Goal: Task Accomplishment & Management: Manage account settings

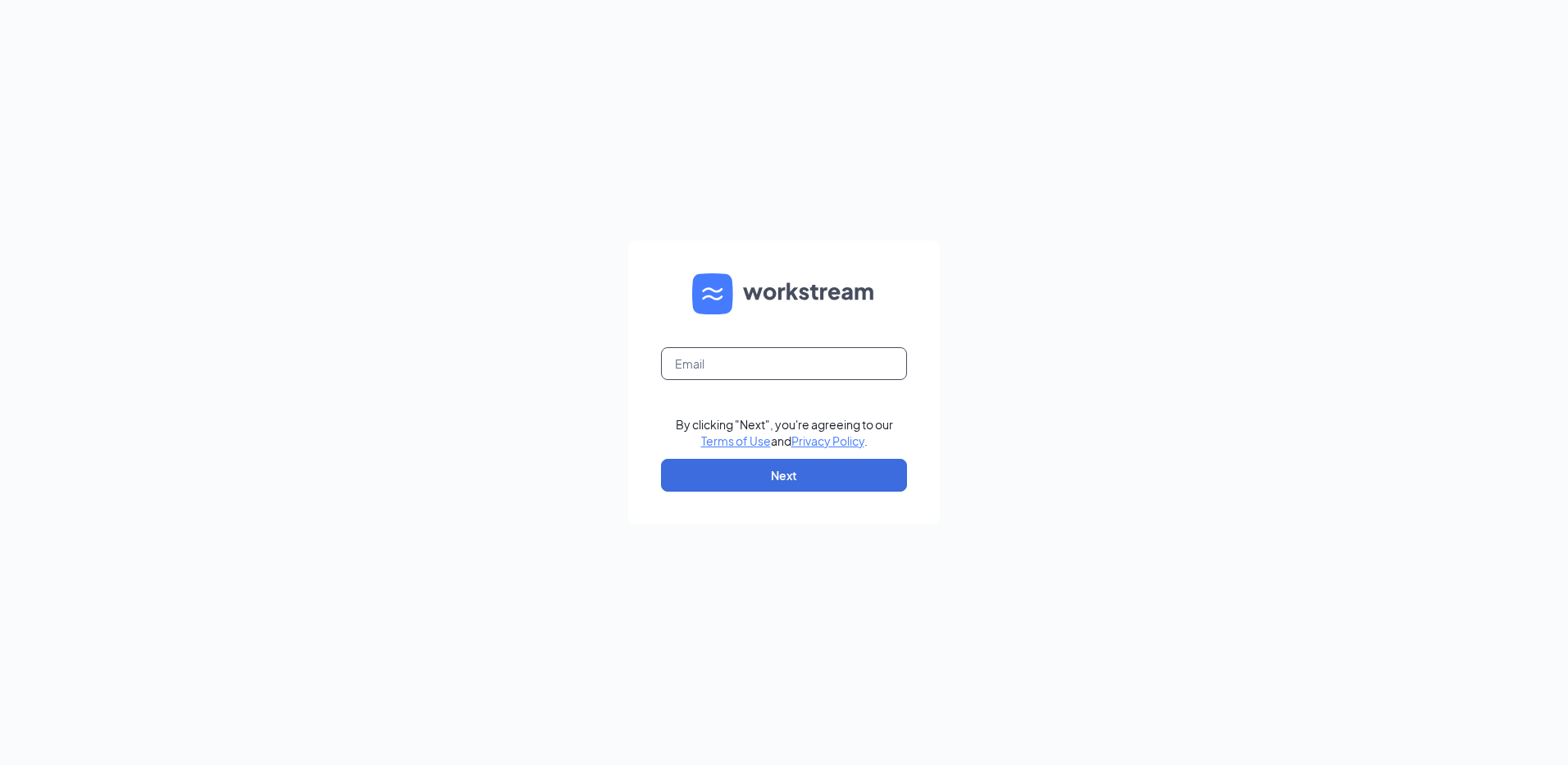
click at [752, 356] on input "text" at bounding box center [784, 363] width 246 height 32
type input "rs0397337@tacobell.com"
click at [816, 484] on button "Next" at bounding box center [784, 475] width 246 height 32
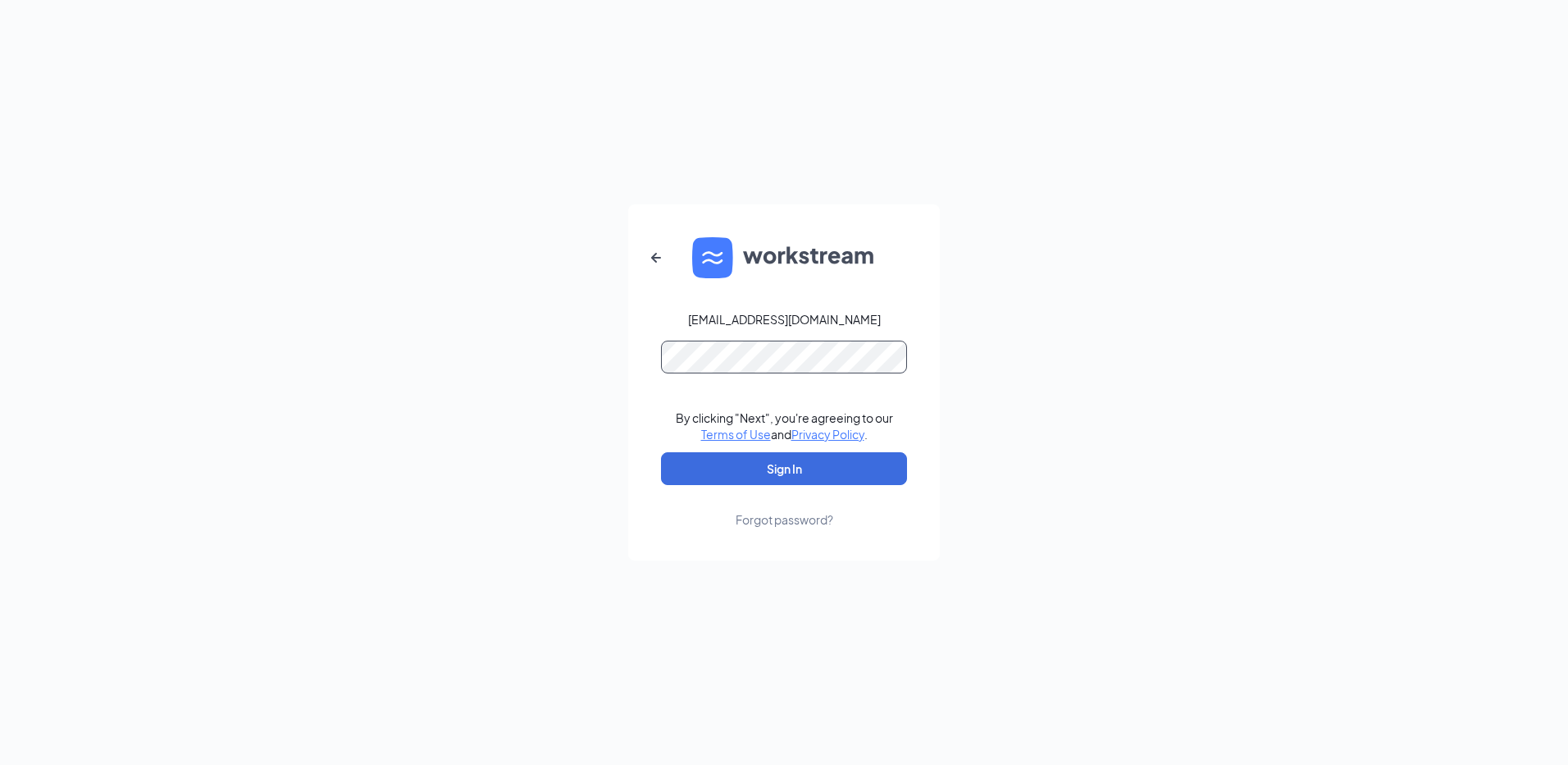
click at [661, 452] on button "Sign In" at bounding box center [784, 468] width 246 height 32
click at [805, 461] on button "Sign In" at bounding box center [784, 468] width 246 height 32
click at [610, 364] on div "rs0397337@tacobell.com Credential mismatches. By clicking "Next", you're agreei…" at bounding box center [784, 382] width 1568 height 765
click at [661, 452] on button "Sign In" at bounding box center [784, 468] width 246 height 32
click at [636, 364] on form "rs0397337@tacobell.com Credential mismatches. By clicking "Next", you're agreei…" at bounding box center [784, 382] width 311 height 356
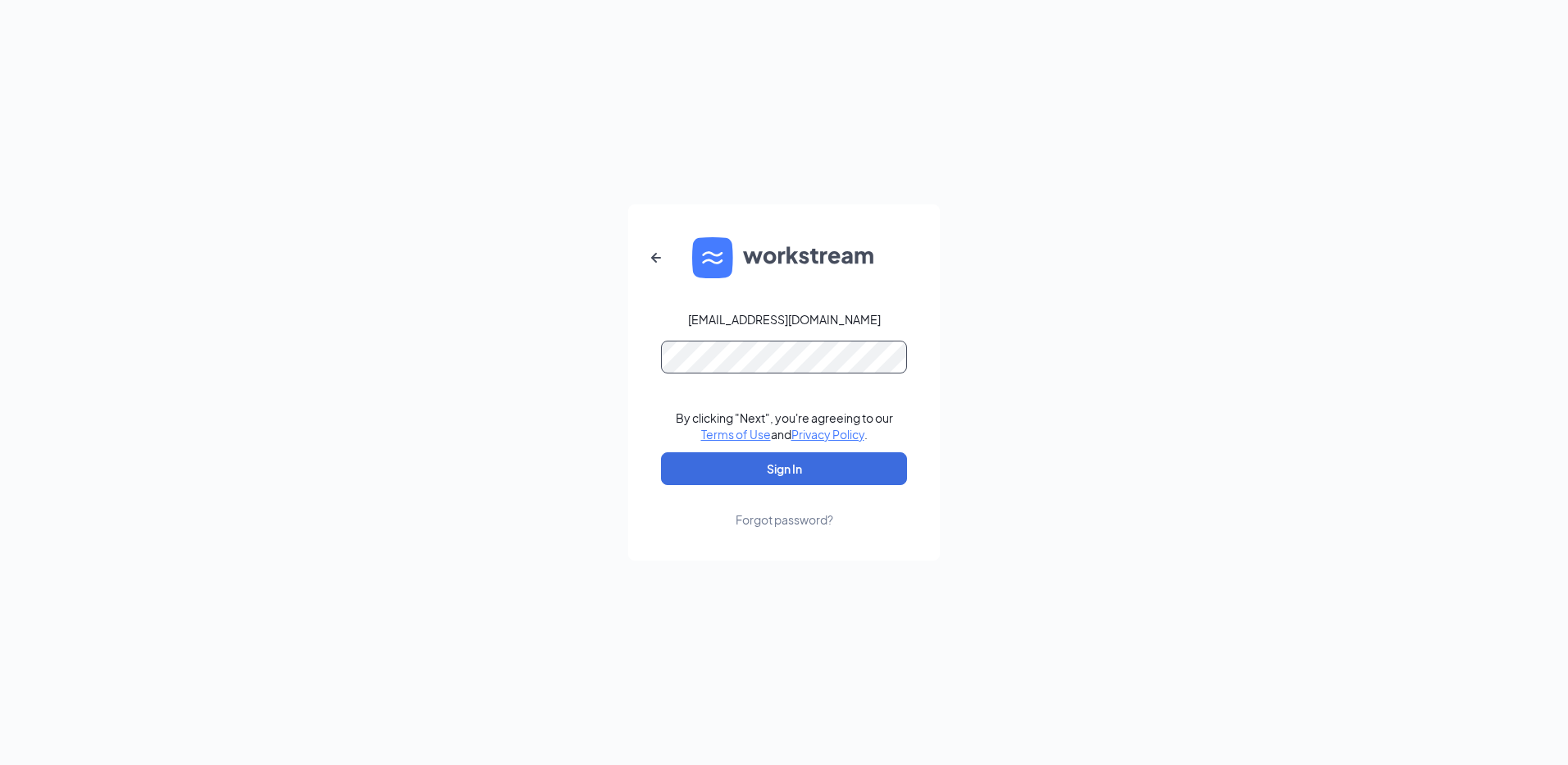
click at [661, 452] on button "Sign In" at bounding box center [784, 468] width 246 height 32
click at [659, 258] on icon "ArrowLeftNew" at bounding box center [656, 257] width 19 height 19
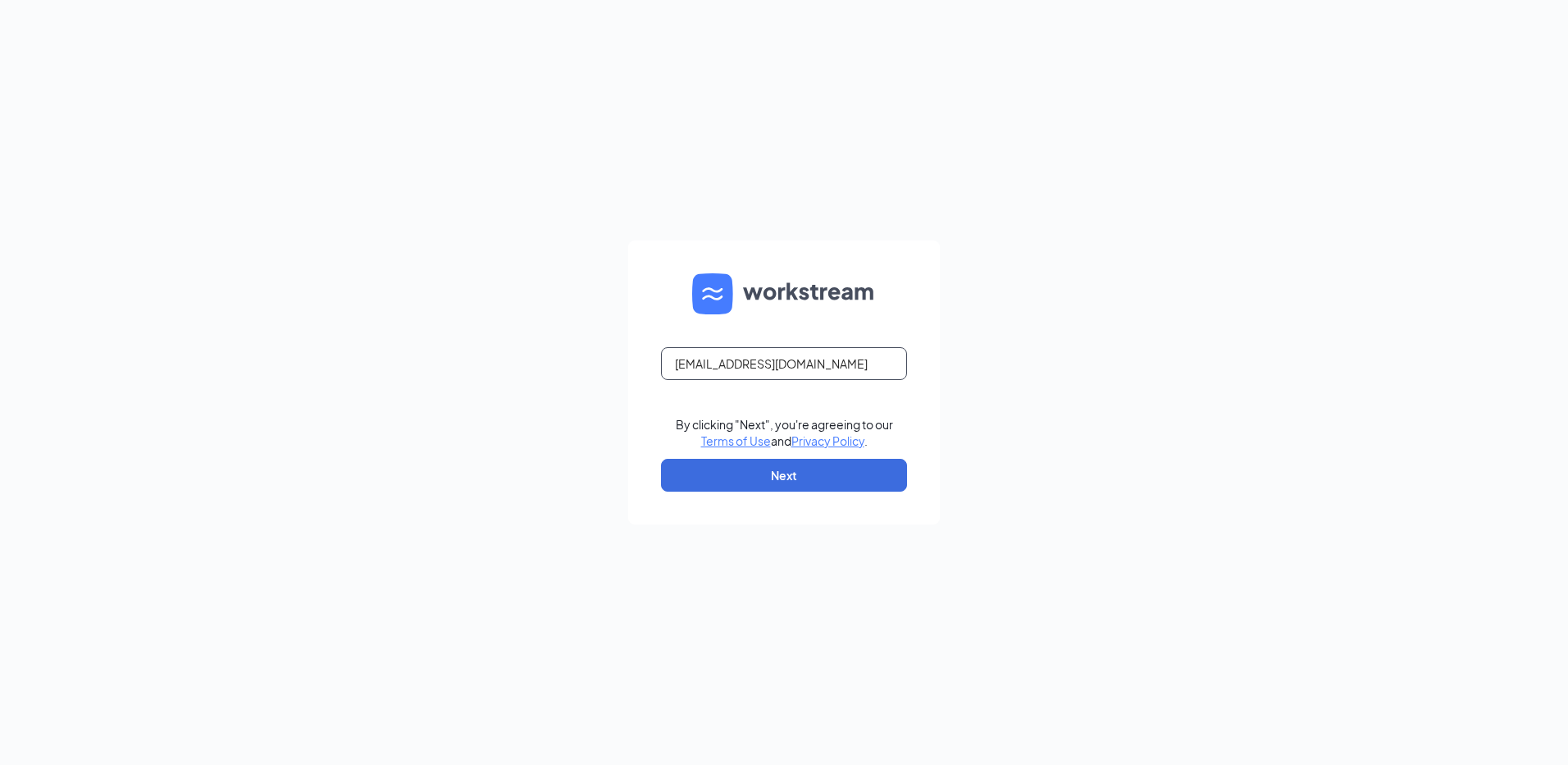
click at [722, 364] on input "rs0397337@tacobell.com" at bounding box center [784, 363] width 246 height 32
type input "rs039737@tacobell.com"
click at [753, 477] on button "Next" at bounding box center [784, 475] width 246 height 32
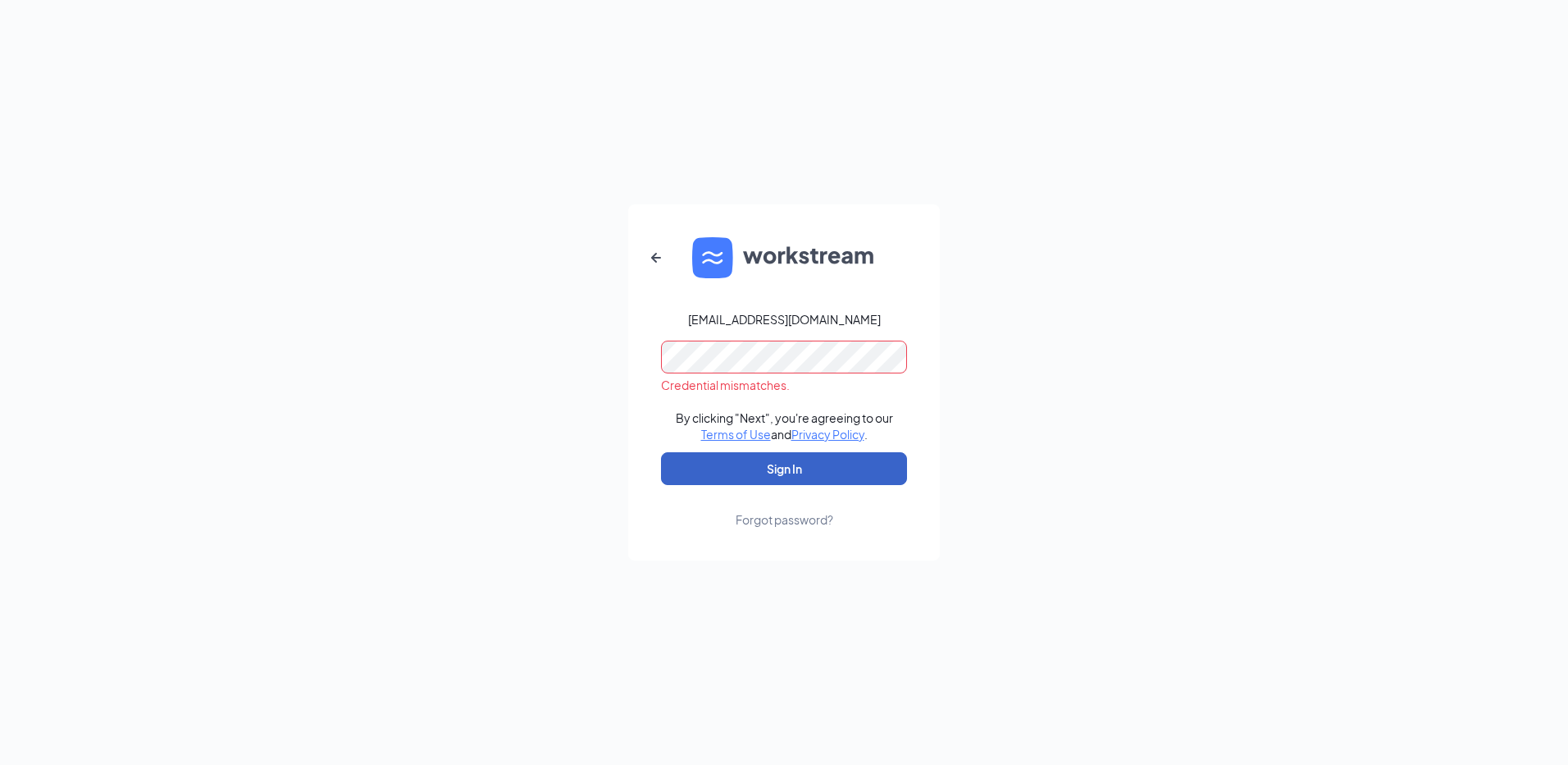
click at [806, 465] on button "Sign In" at bounding box center [784, 468] width 246 height 32
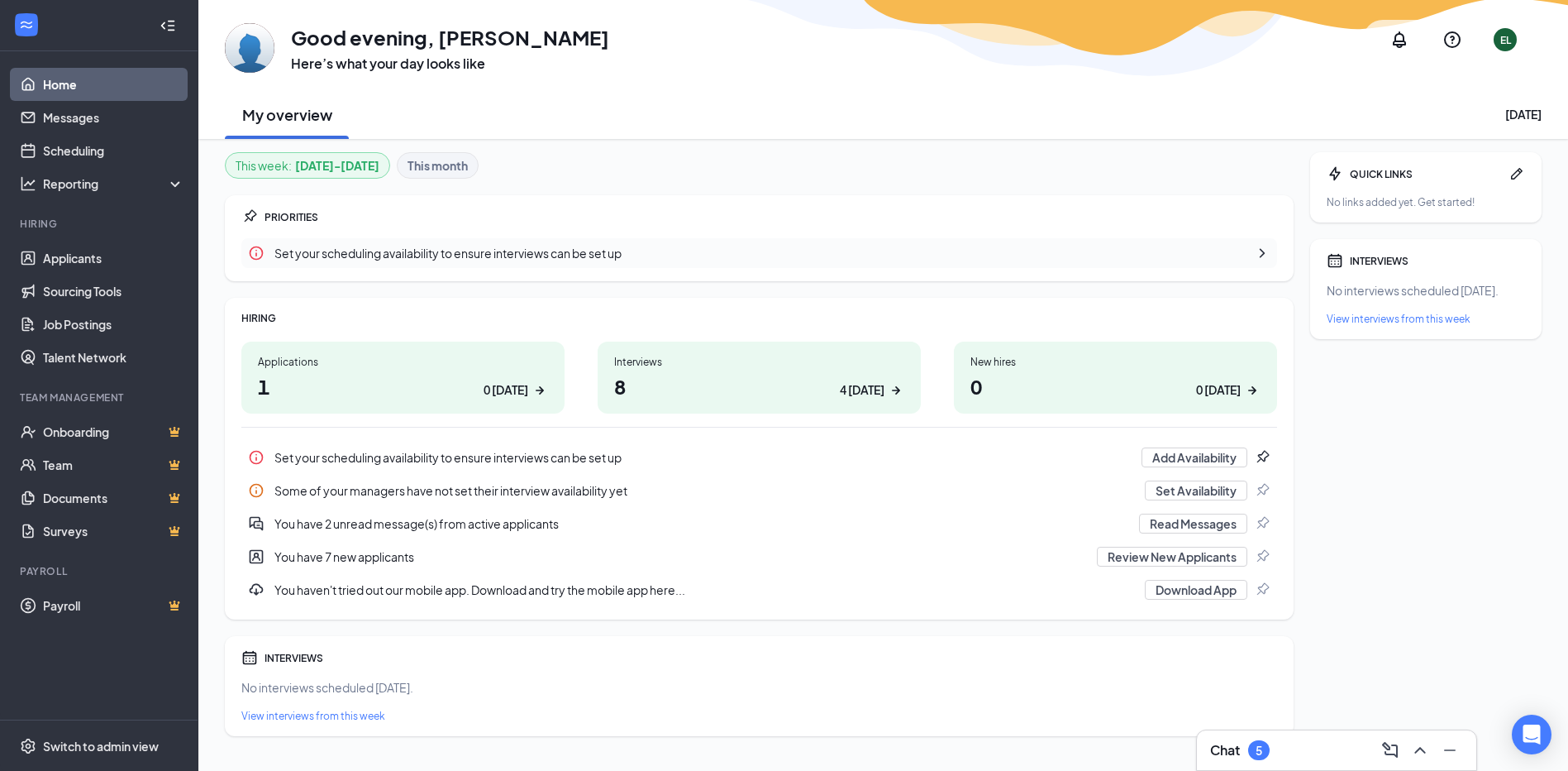
drag, startPoint x: 375, startPoint y: 259, endPoint x: 819, endPoint y: 160, distance: 454.9
click at [819, 160] on div "This week : [DATE] - [DATE] This month" at bounding box center [758, 165] width 1069 height 27
click at [93, 126] on link "Messages" at bounding box center [114, 117] width 141 height 33
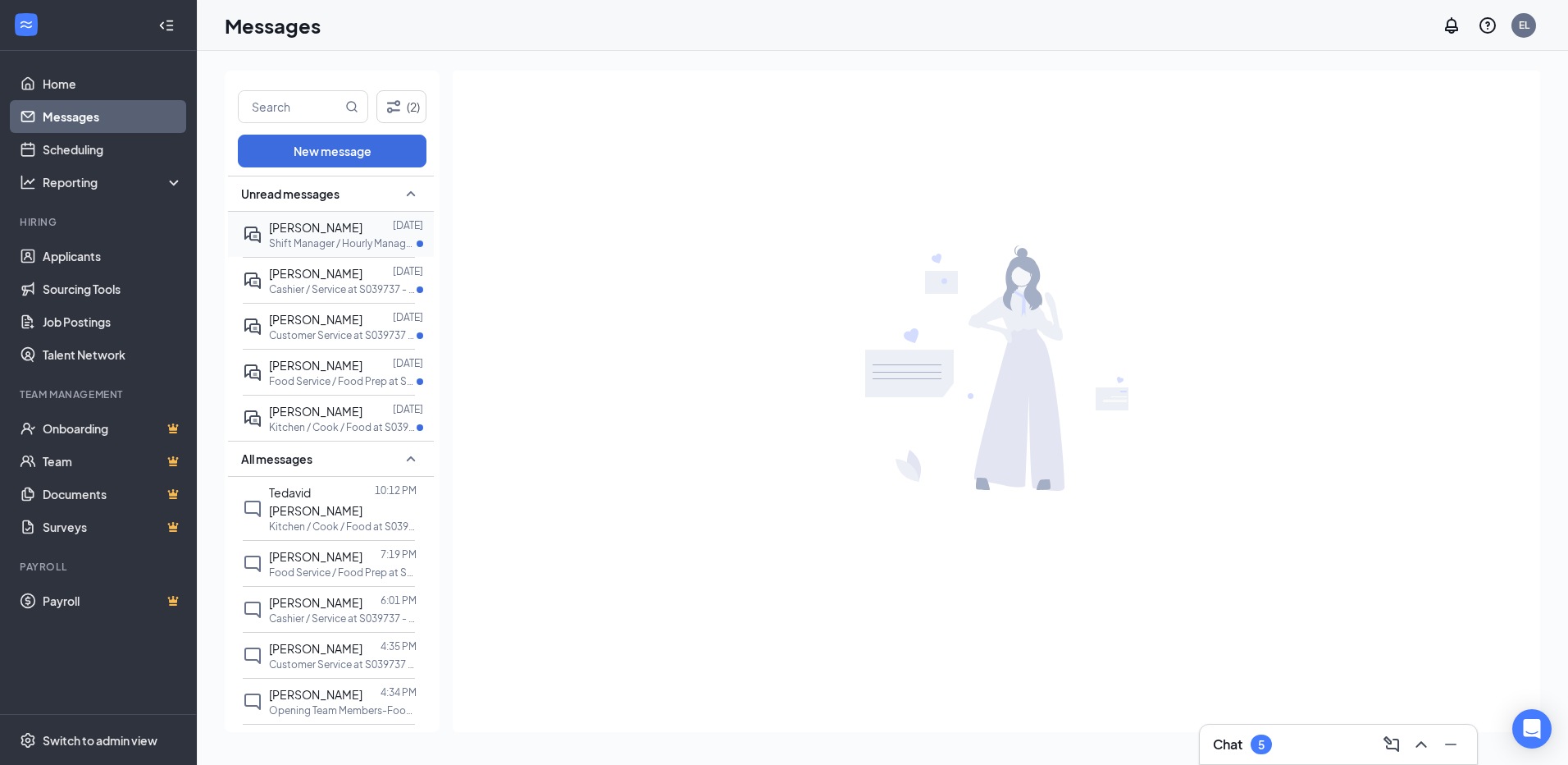
click at [362, 242] on p "Shift Manager / Hourly Manager at S039737 - [GEOGRAPHIC_DATA], [GEOGRAPHIC_DATA]" at bounding box center [343, 243] width 147 height 14
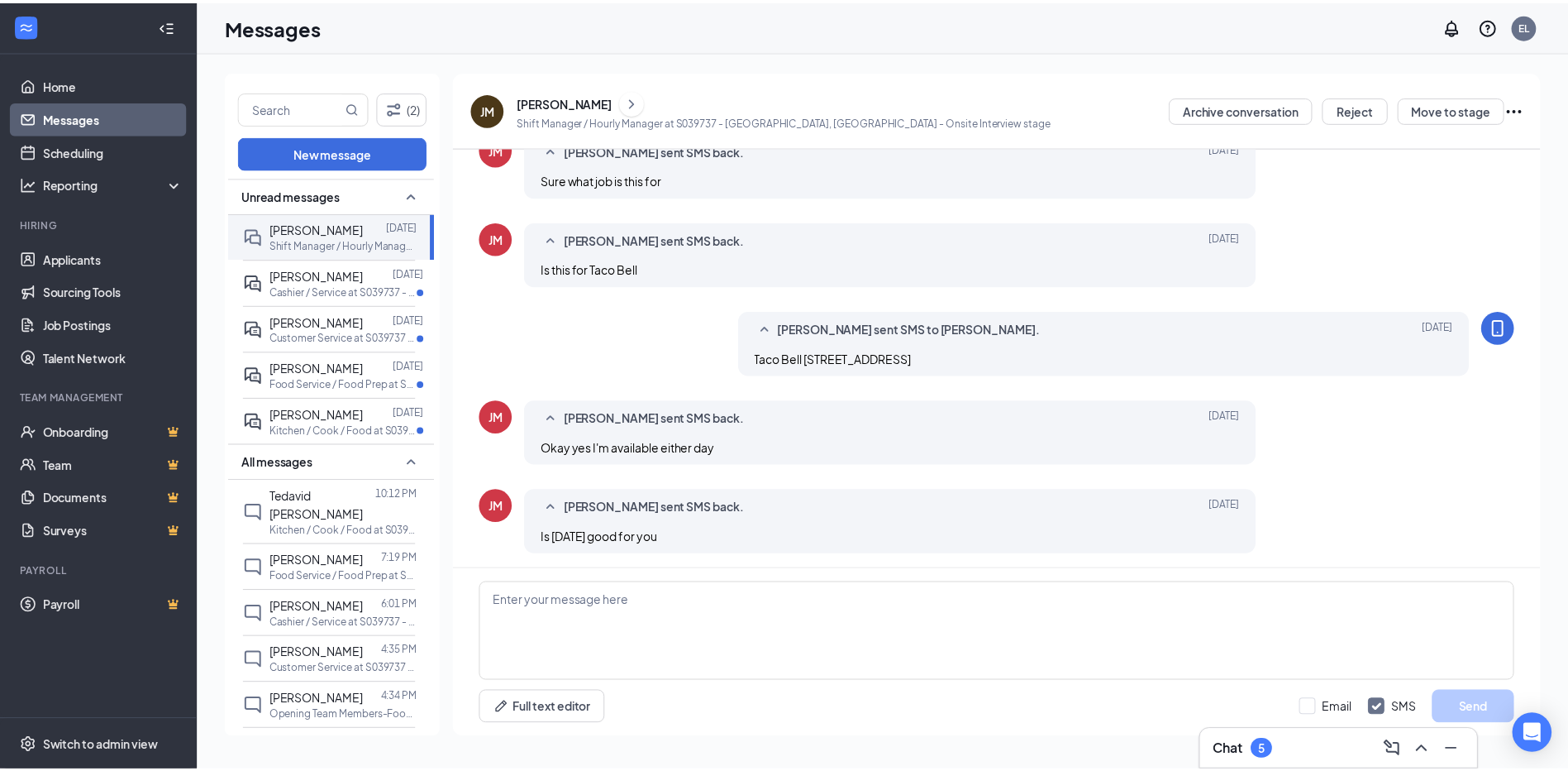
scroll to position [413, 0]
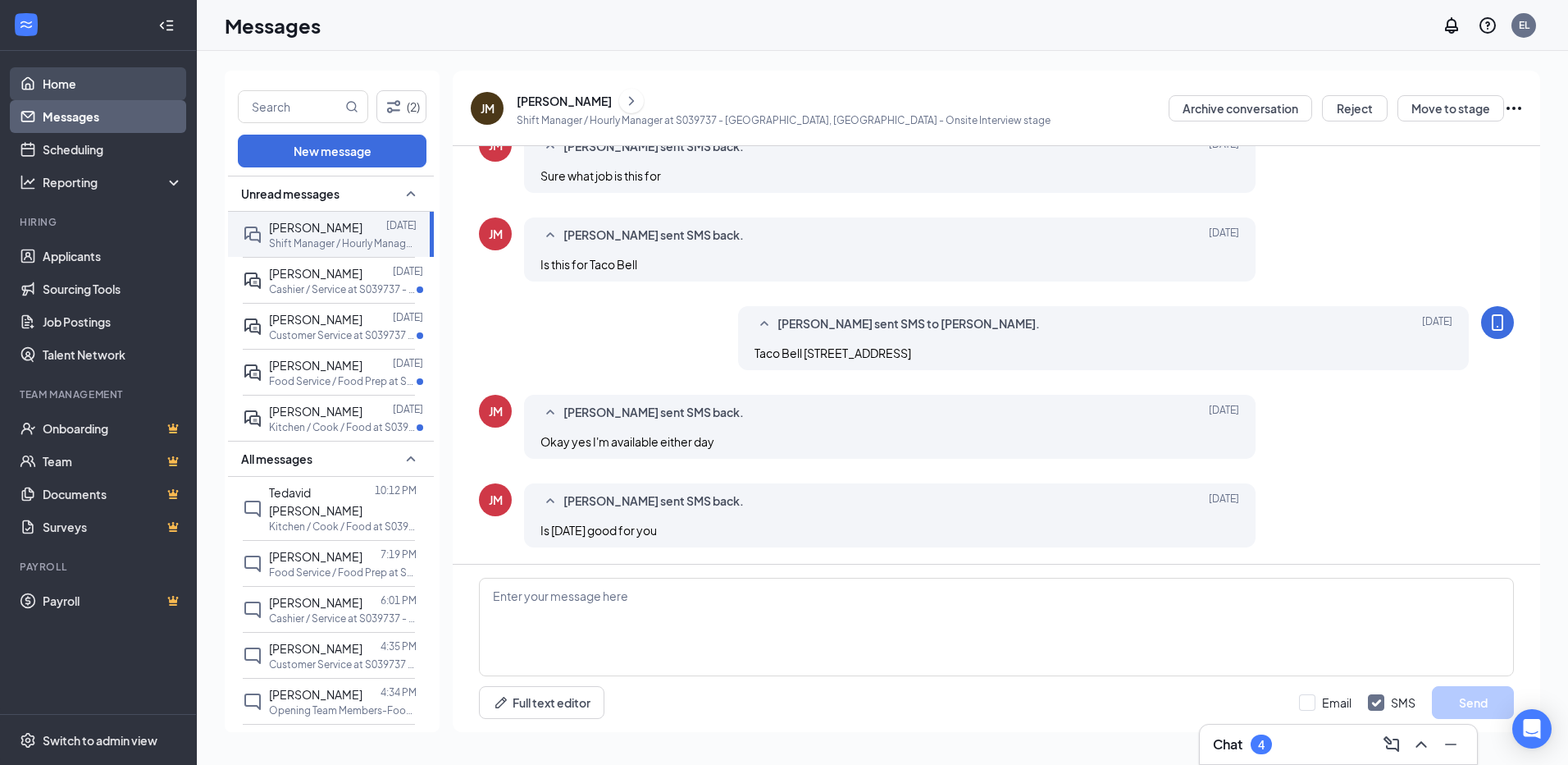
click at [68, 88] on link "Home" at bounding box center [113, 83] width 140 height 32
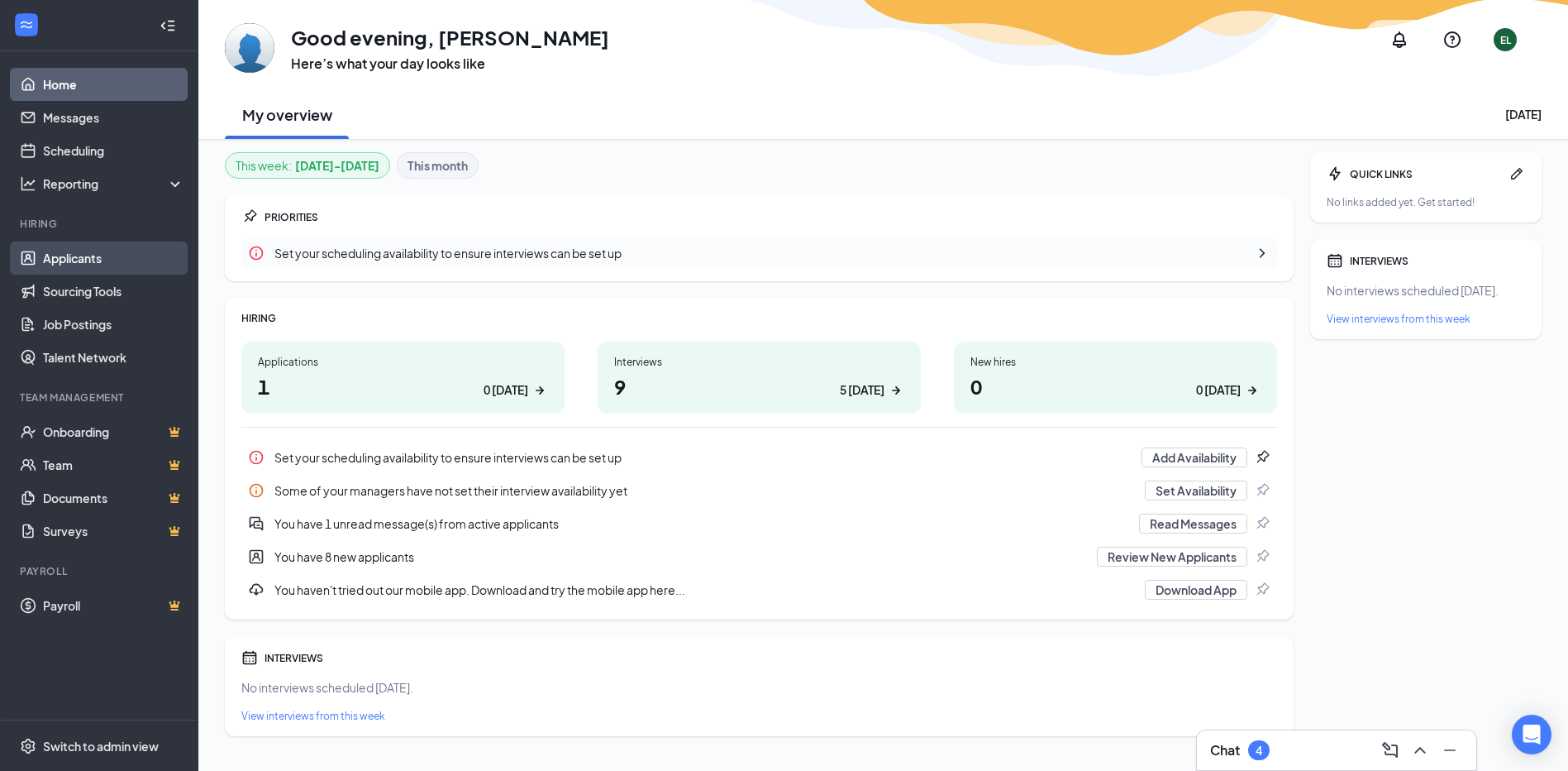
click at [117, 250] on link "Applicants" at bounding box center [114, 257] width 141 height 33
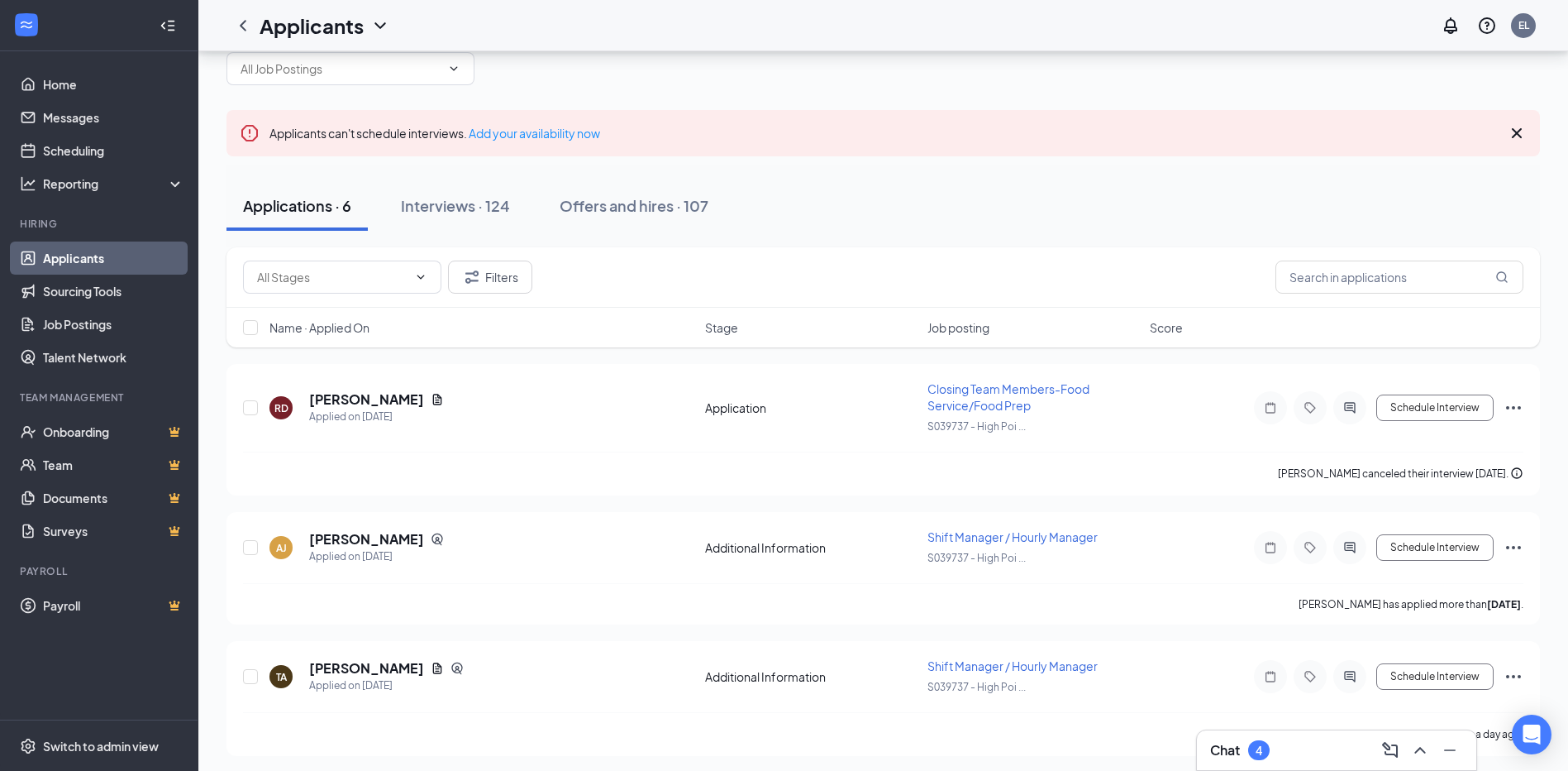
scroll to position [21, 0]
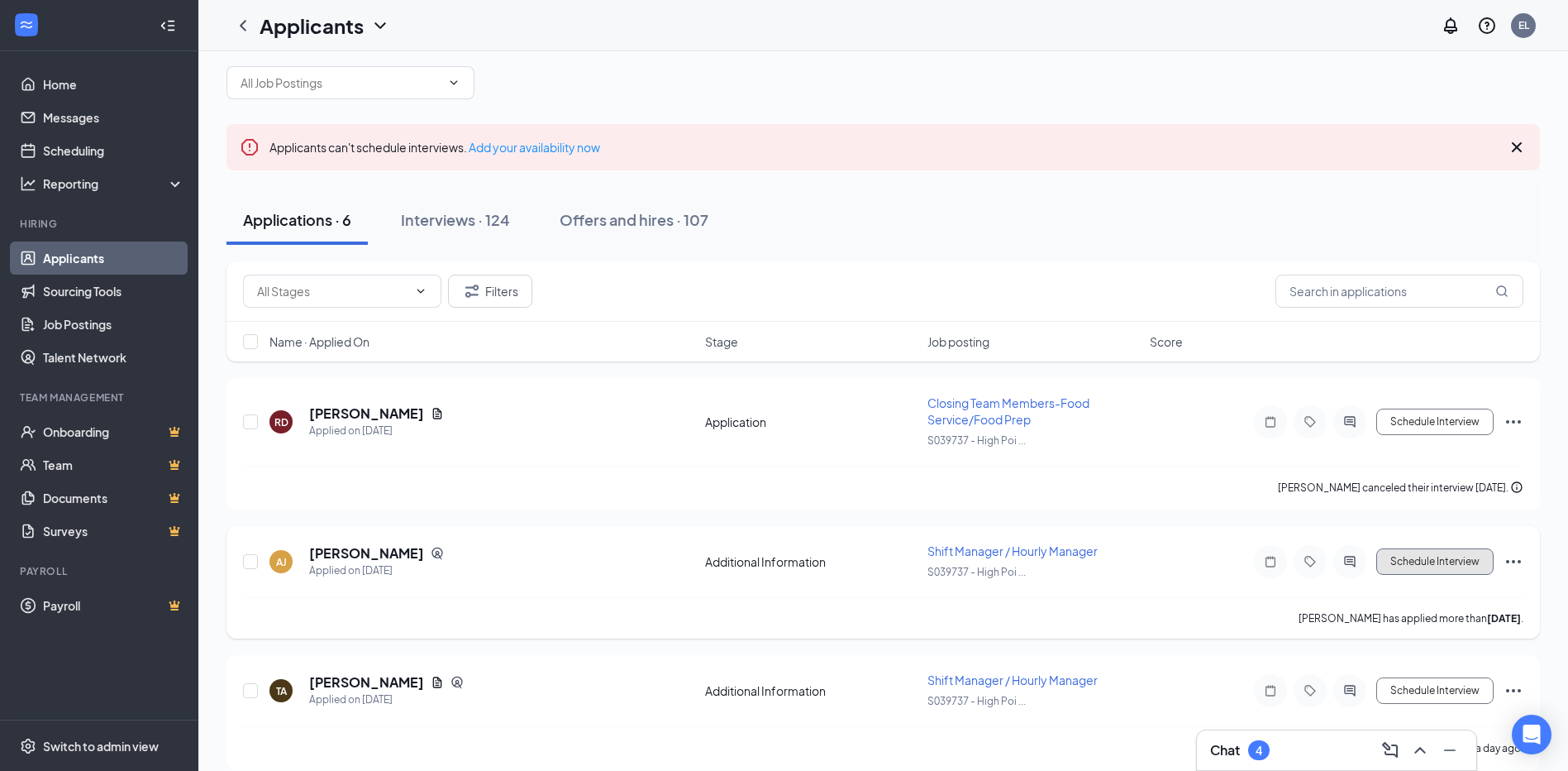
click at [1410, 568] on button "Schedule Interview" at bounding box center [1435, 561] width 118 height 27
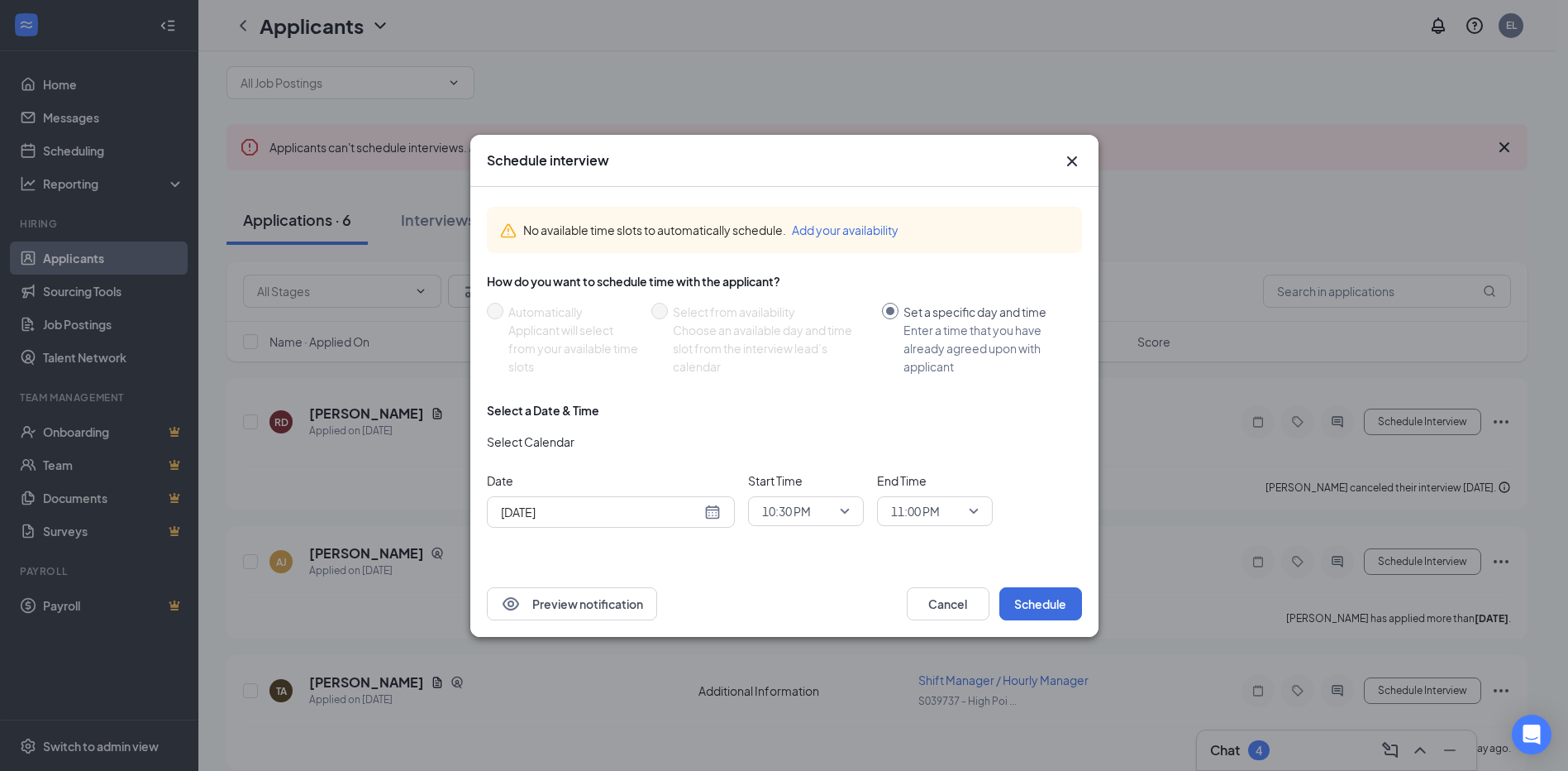
click at [713, 511] on div "[DATE]" at bounding box center [611, 512] width 220 height 19
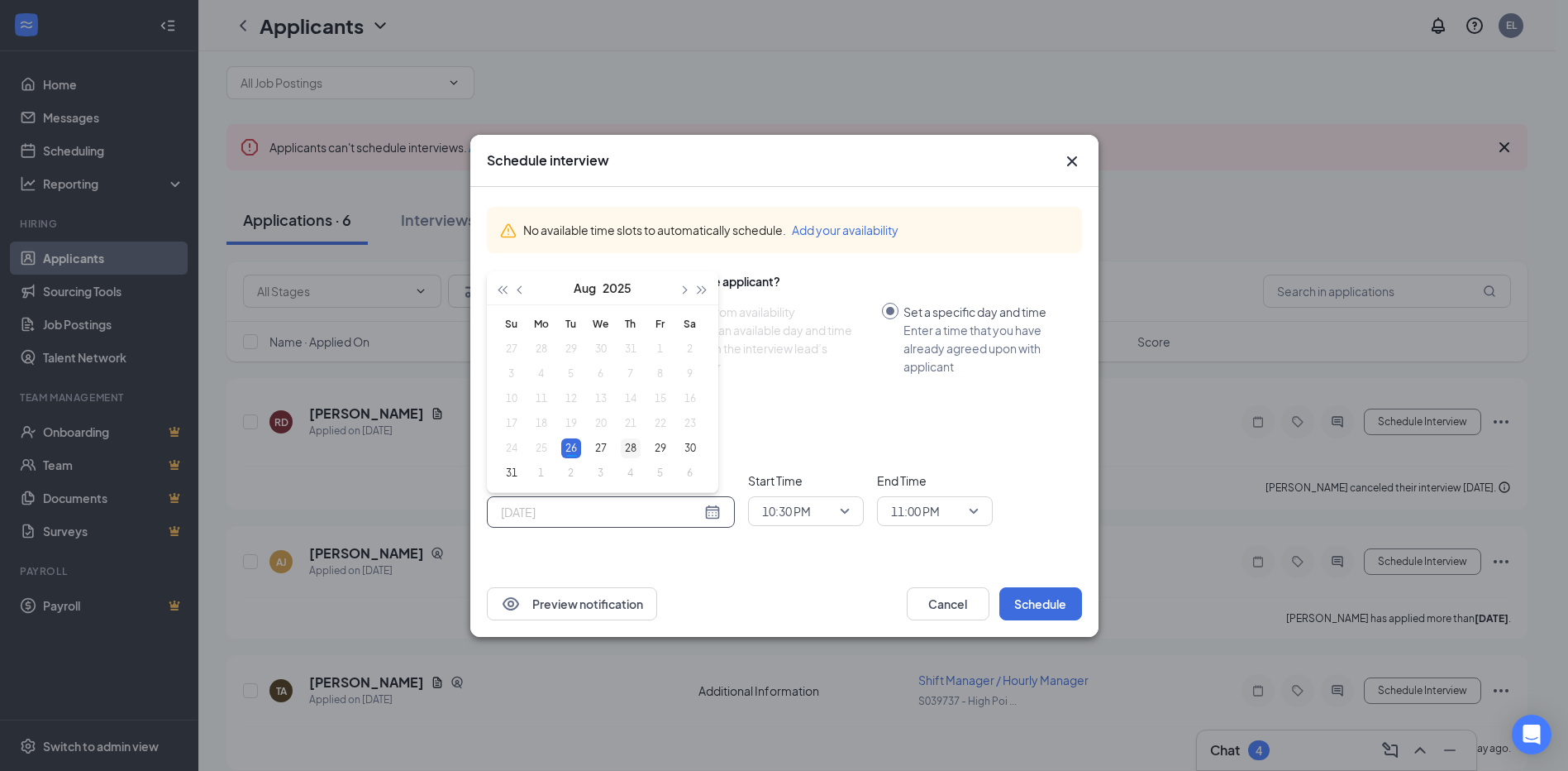
type input "[DATE]"
click at [634, 449] on div "28" at bounding box center [630, 448] width 19 height 19
click at [787, 521] on span "10:30 PM" at bounding box center [786, 511] width 49 height 25
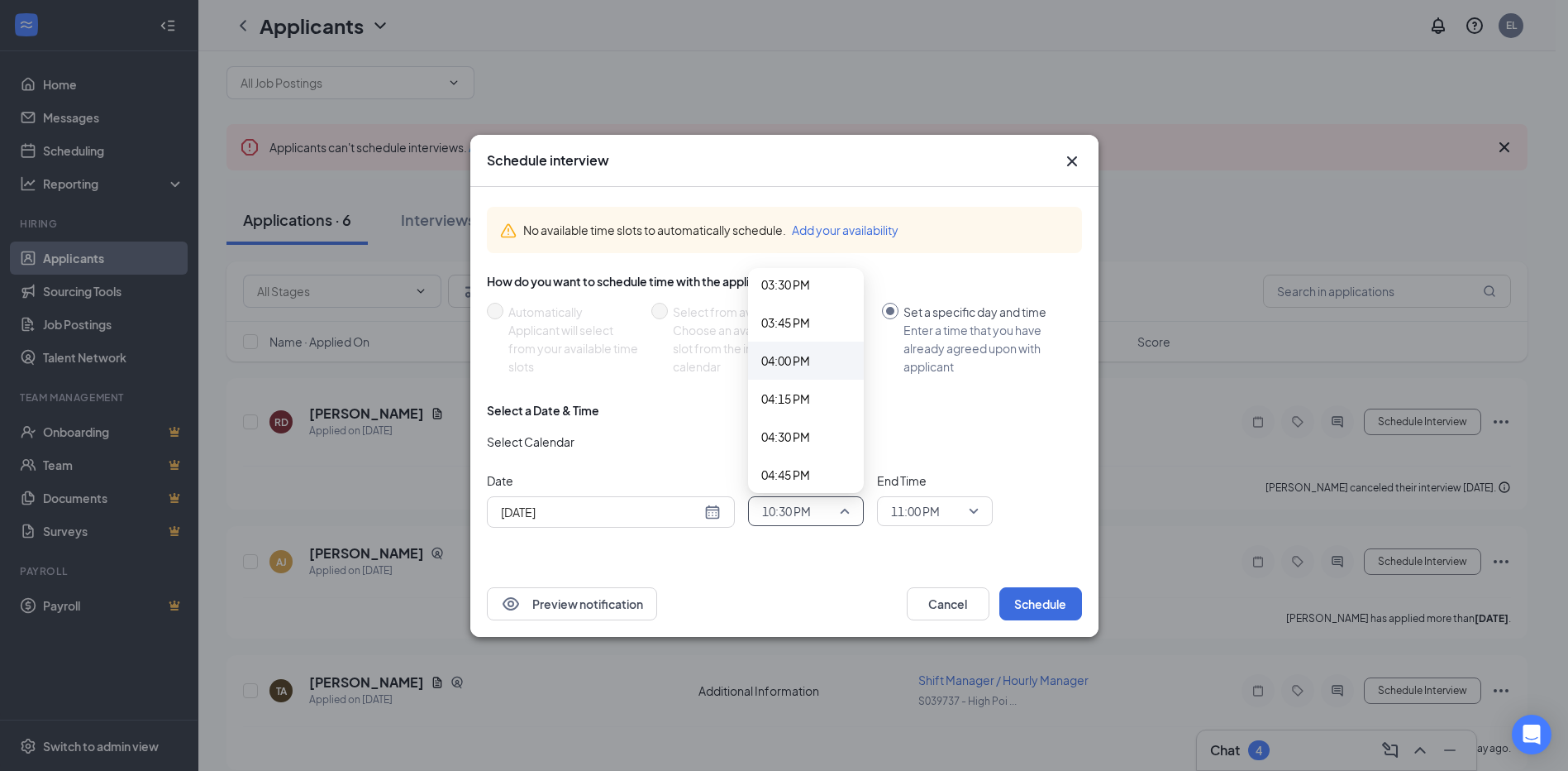
scroll to position [2342, 0]
drag, startPoint x: 792, startPoint y: 395, endPoint x: 800, endPoint y: 405, distance: 12.8
click at [793, 398] on div "04:00 PM" at bounding box center [806, 386] width 116 height 38
click at [940, 525] on div "11:00 PM" at bounding box center [934, 511] width 116 height 30
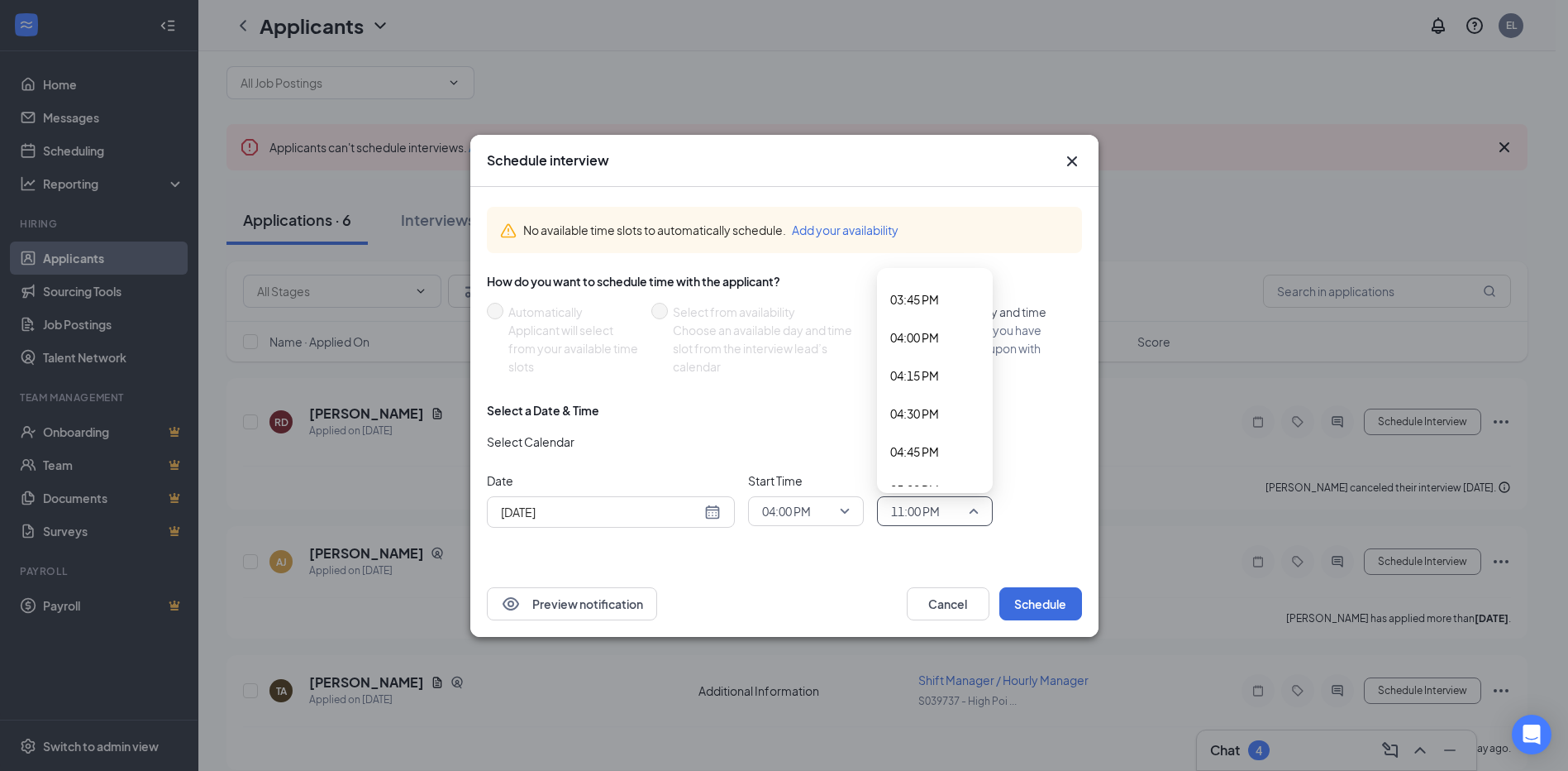
scroll to position [2418, 0]
click at [906, 390] on span "04:30 PM" at bounding box center [914, 386] width 49 height 19
click at [1030, 610] on button "Schedule" at bounding box center [1041, 603] width 83 height 33
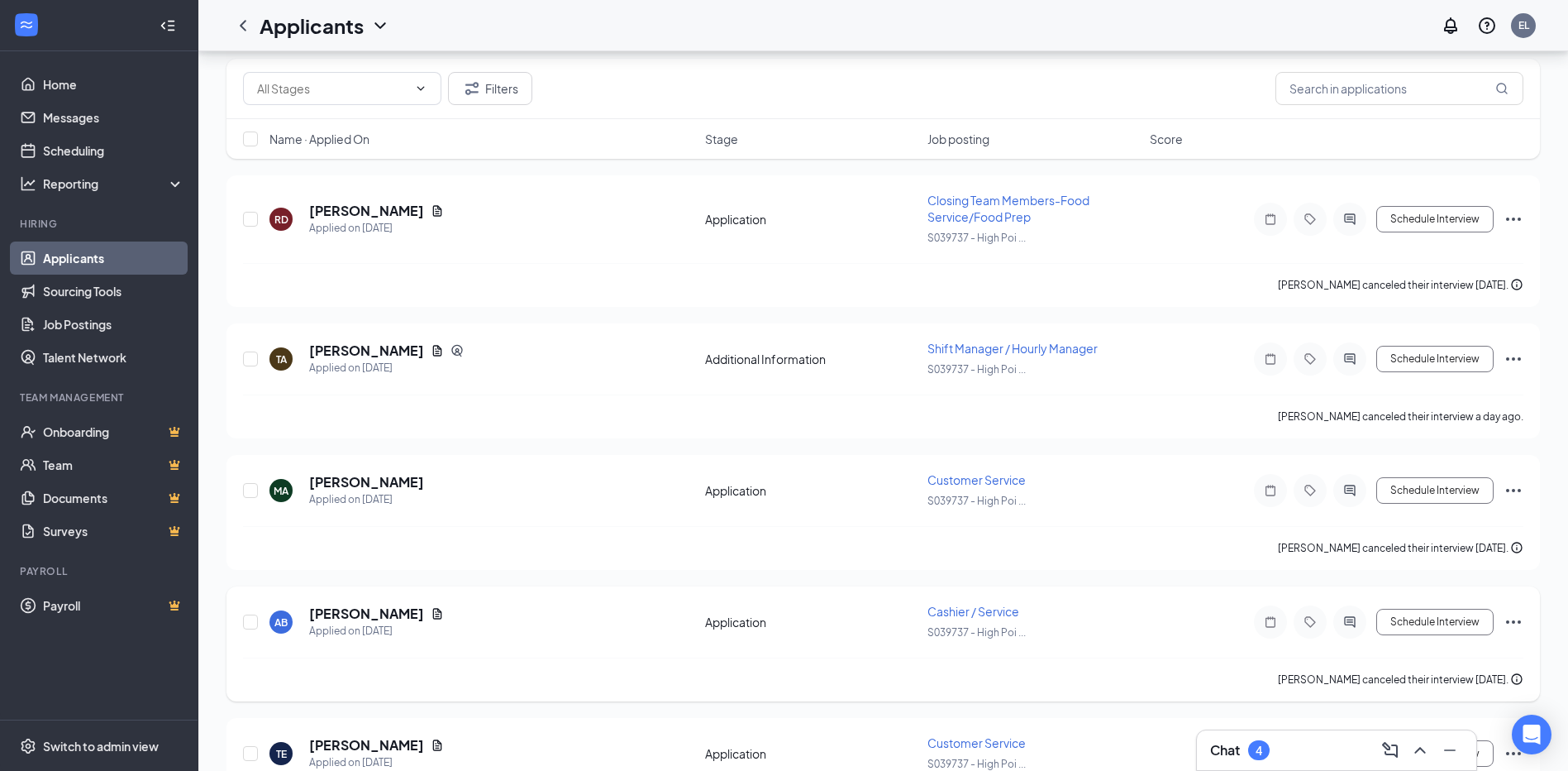
scroll to position [0, 0]
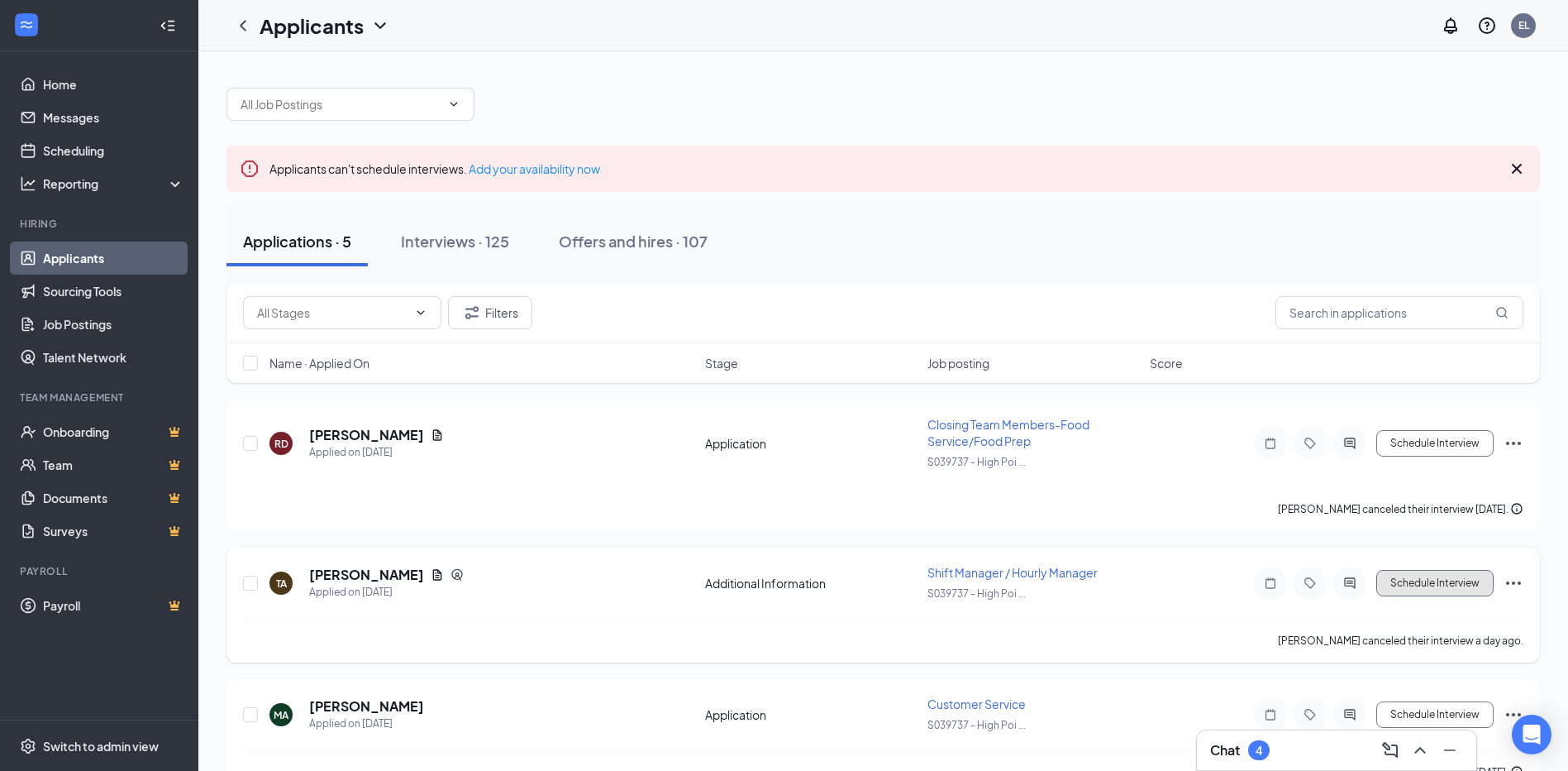
click at [1409, 591] on button "Schedule Interview" at bounding box center [1435, 583] width 118 height 27
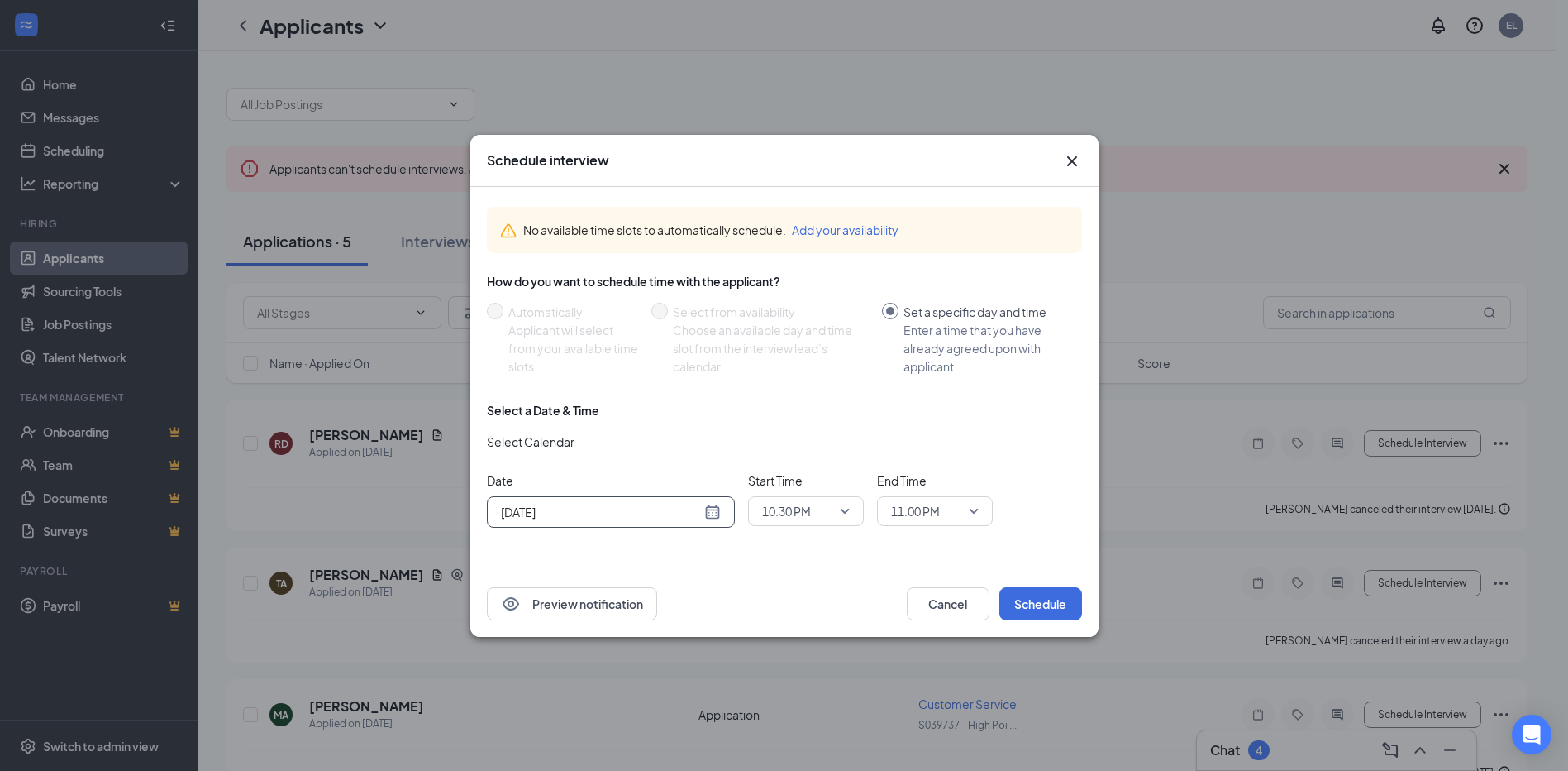
click at [681, 518] on input "[DATE]" at bounding box center [601, 512] width 200 height 19
type input "[DATE]"
click at [637, 448] on div "28" at bounding box center [630, 448] width 19 height 19
click at [803, 512] on span "10:30 PM" at bounding box center [786, 511] width 49 height 25
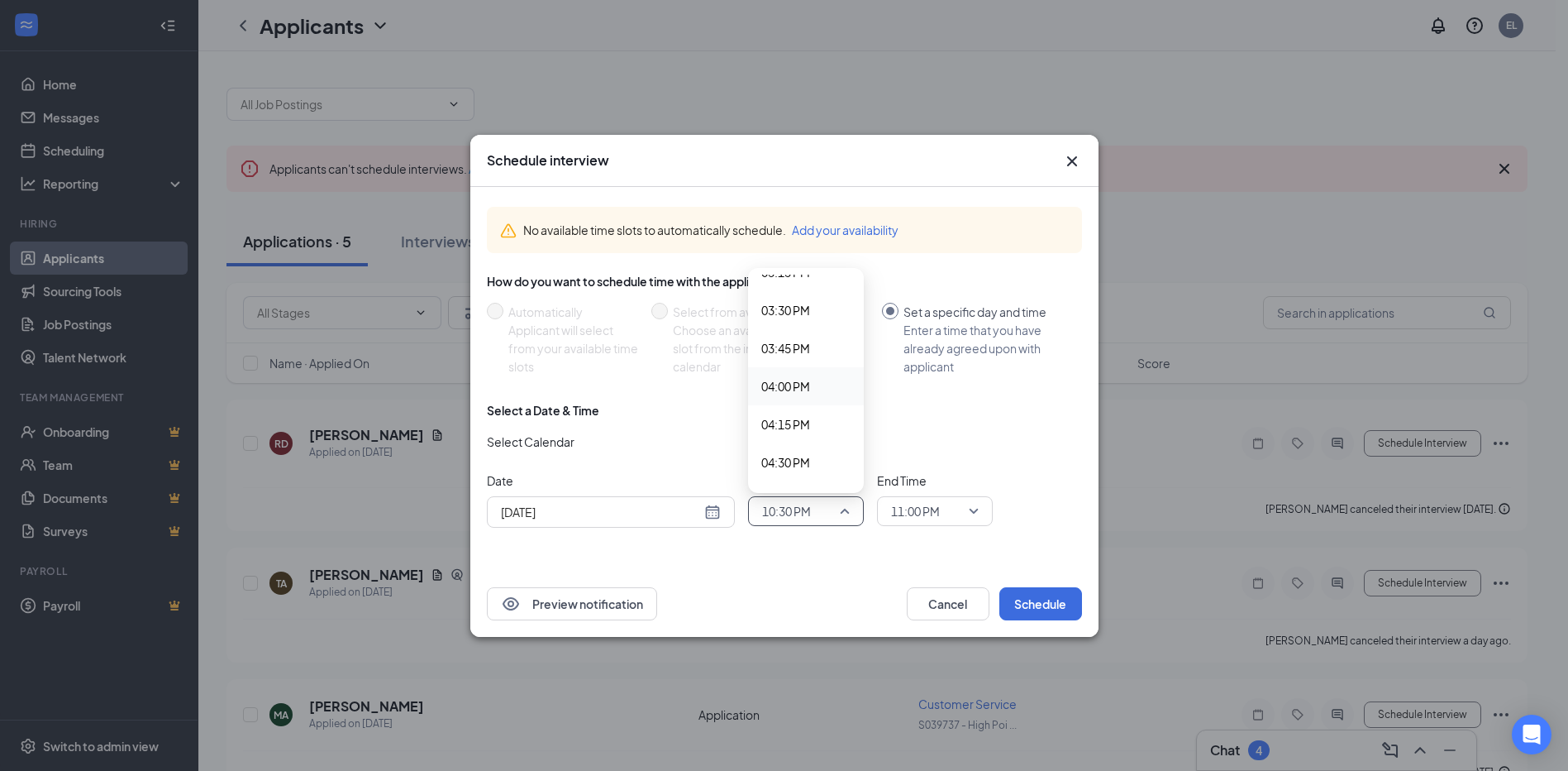
click at [798, 391] on span "04:00 PM" at bounding box center [785, 386] width 49 height 19
click at [942, 518] on span "11:00 PM" at bounding box center [927, 511] width 72 height 25
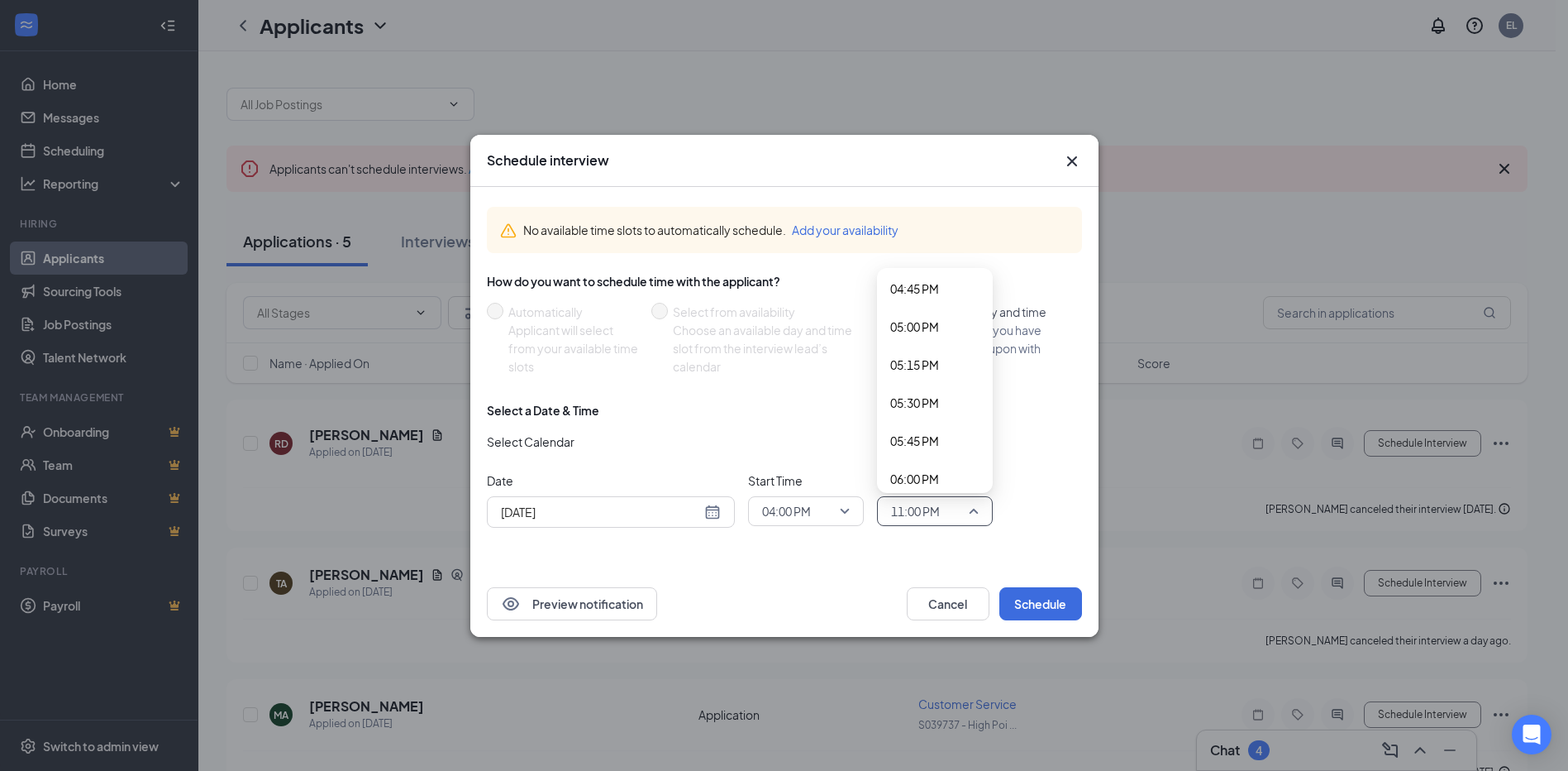
scroll to position [2584, 0]
click at [915, 454] on span "06:00 PM" at bounding box center [914, 449] width 49 height 19
click at [939, 508] on span "06:00 PM" at bounding box center [915, 511] width 49 height 25
click at [902, 381] on span "05:00 PM" at bounding box center [914, 379] width 49 height 19
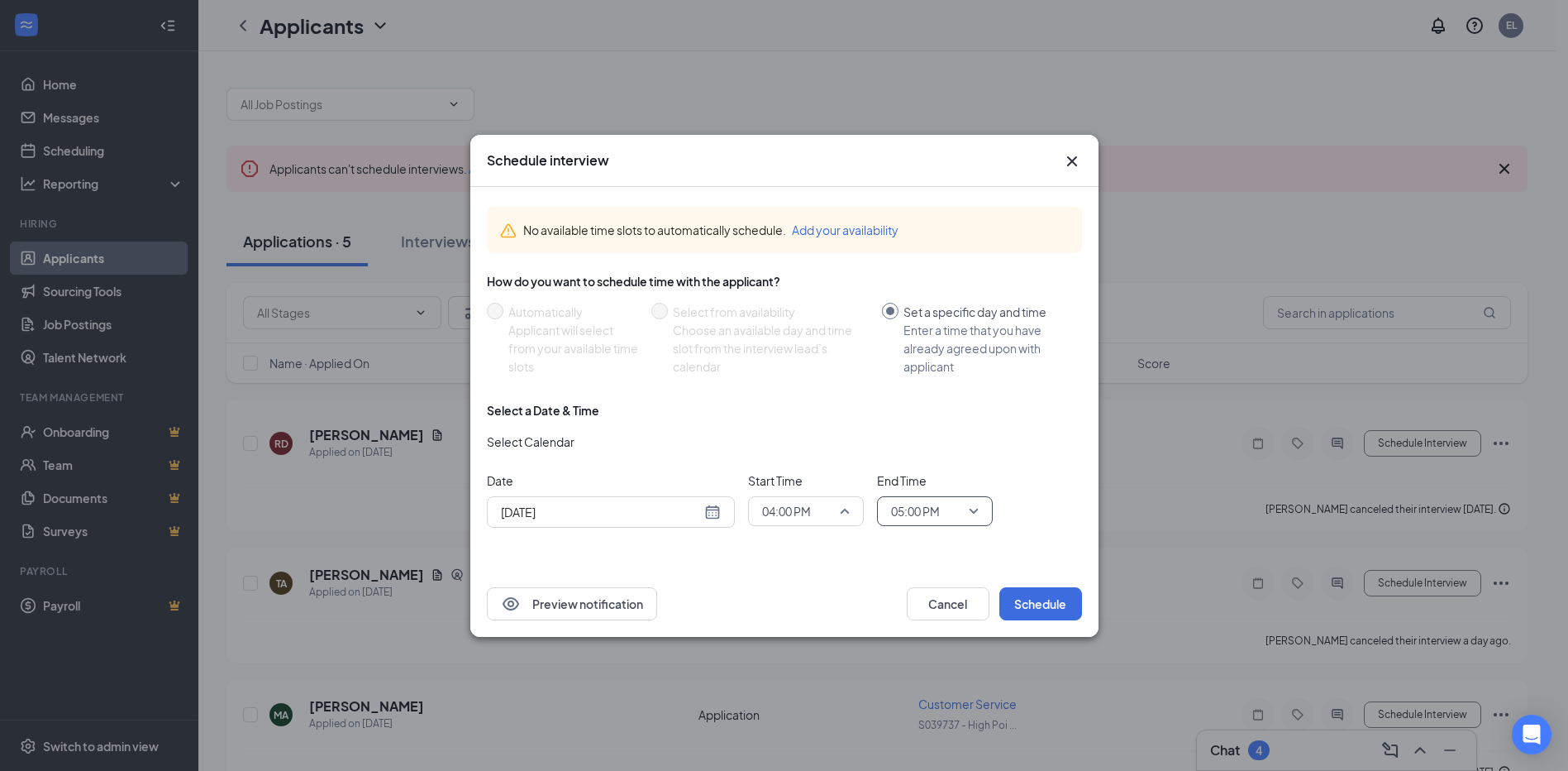
click at [831, 513] on span "04:00 PM" at bounding box center [798, 511] width 72 height 25
click at [793, 372] on span "04:30 PM" at bounding box center [785, 381] width 49 height 19
click at [902, 512] on span "05:00 PM" at bounding box center [915, 511] width 49 height 25
click at [928, 345] on span "04:45 PM" at bounding box center [914, 341] width 49 height 19
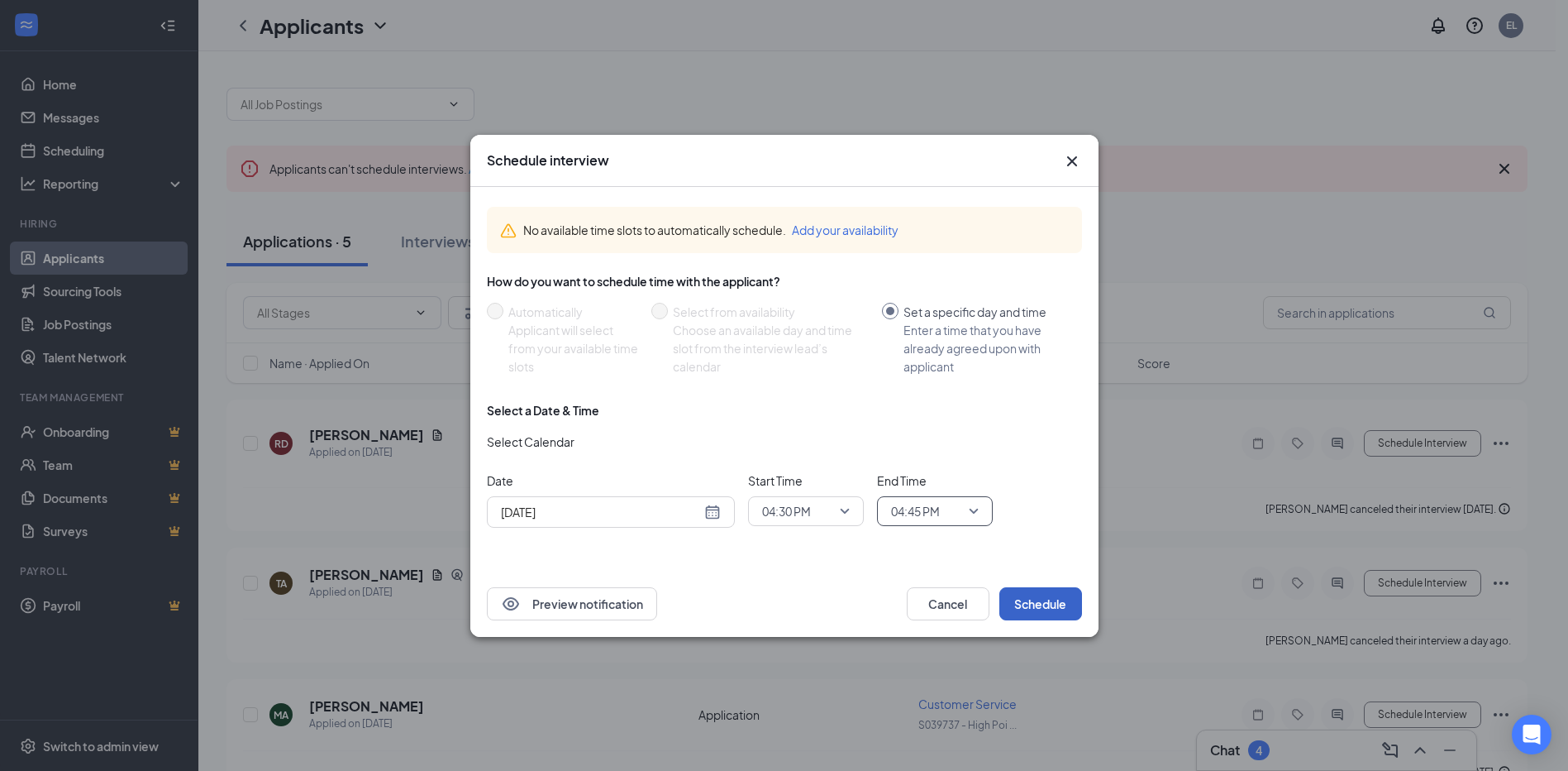
click at [1041, 597] on button "Schedule" at bounding box center [1041, 603] width 83 height 33
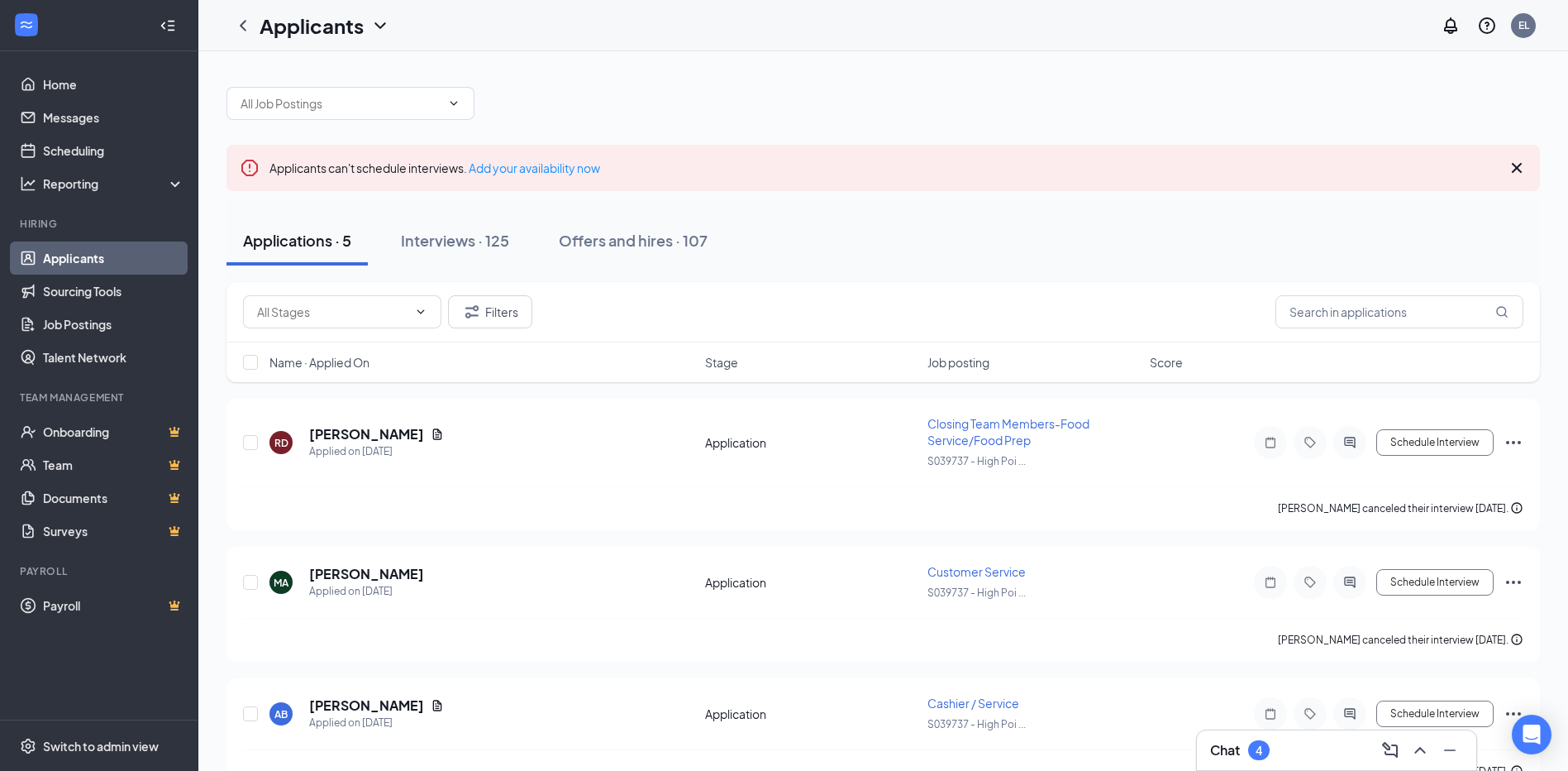
scroll to position [0, 0]
click at [480, 237] on div "Interviews · 125" at bounding box center [455, 240] width 109 height 20
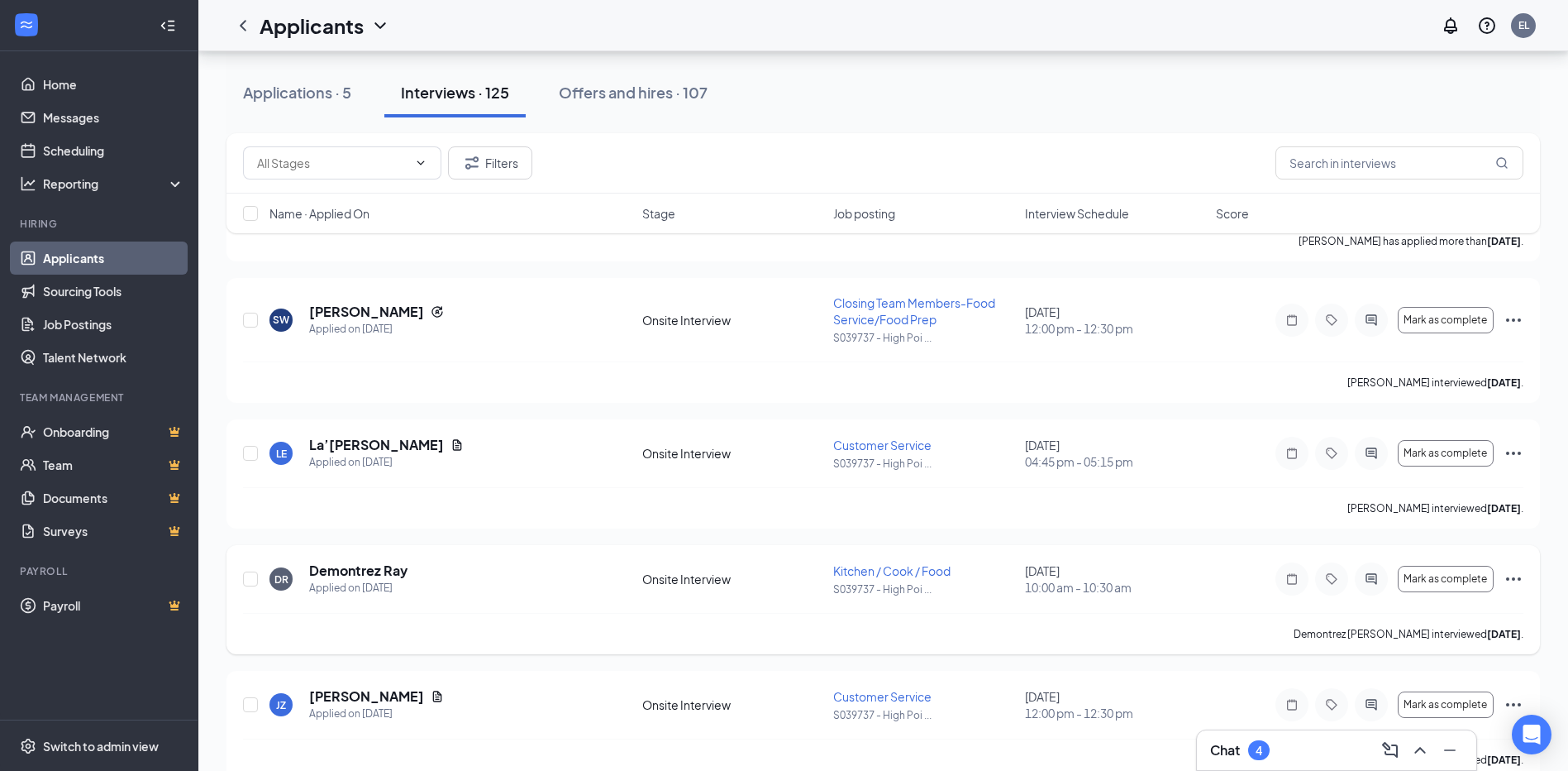
scroll to position [5210, 0]
